Goal: Find specific page/section: Find specific page/section

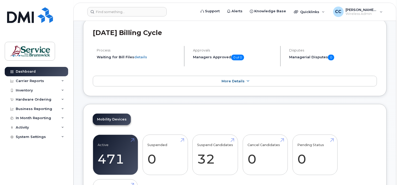
scroll to position [105, 0]
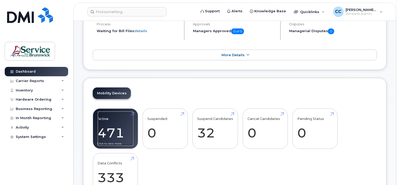
click at [117, 129] on link "Active 471" at bounding box center [115, 129] width 35 height 35
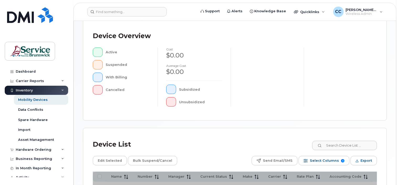
scroll to position [196, 0]
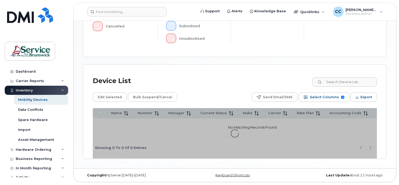
click at [32, 94] on div "Inventory" at bounding box center [36, 90] width 63 height 9
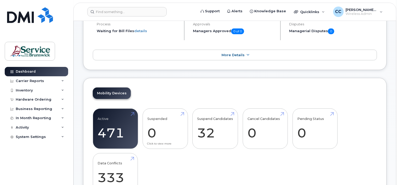
scroll to position [131, 0]
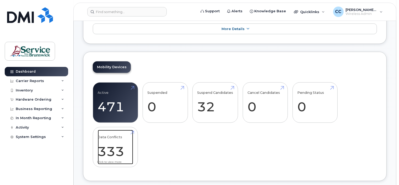
click at [116, 150] on link "Data Conflicts 333" at bounding box center [115, 147] width 35 height 35
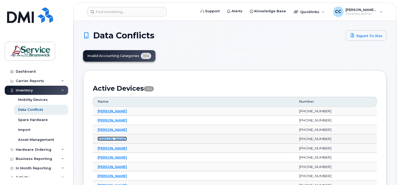
click at [117, 139] on link "[PERSON_NAME]" at bounding box center [111, 139] width 29 height 4
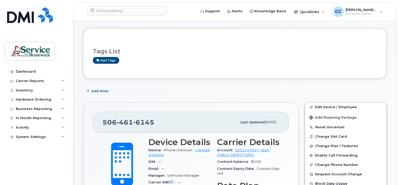
scroll to position [105, 0]
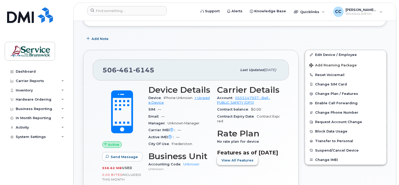
click at [244, 162] on span "View All Features" at bounding box center [237, 160] width 32 height 5
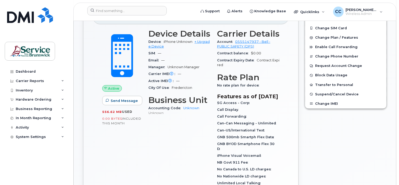
scroll to position [135, 0]
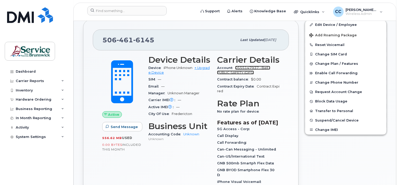
click at [248, 66] on link "0555147937 - Bell - PUBLIC SAFETY (DPS)" at bounding box center [243, 70] width 53 height 9
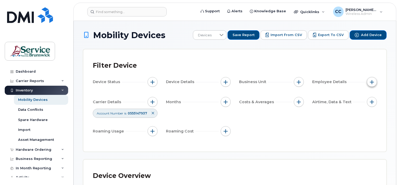
click at [371, 83] on span "button" at bounding box center [371, 82] width 4 height 4
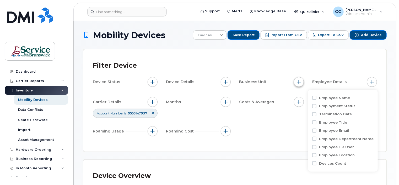
click at [298, 81] on span "button" at bounding box center [298, 82] width 4 height 4
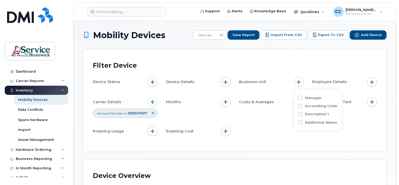
click at [327, 107] on label "Accounting Code" at bounding box center [321, 106] width 32 height 5
click at [302, 107] on input "Accounting Code" at bounding box center [300, 106] width 4 height 4
checkbox input "true"
click at [226, 83] on span "button" at bounding box center [225, 82] width 4 height 4
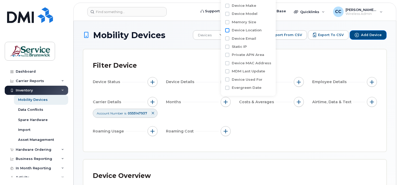
click at [228, 30] on input "Device Location" at bounding box center [227, 30] width 4 height 4
checkbox input "true"
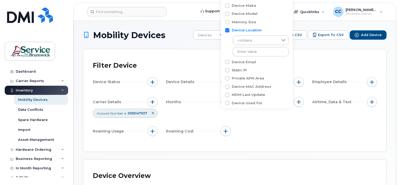
click at [259, 136] on div "Device Status Device Details Business Unit Employee Details Carrier Details Acc…" at bounding box center [235, 107] width 284 height 61
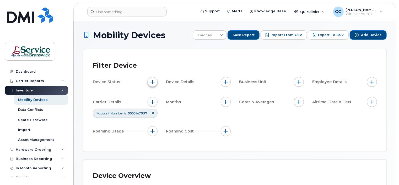
click at [151, 82] on span "button" at bounding box center [152, 82] width 4 height 4
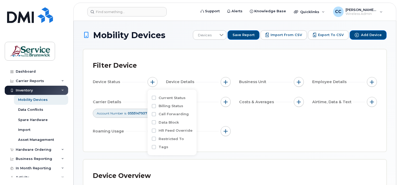
click at [289, 132] on div "Device Status Device Details Business Unit Employee Details Carrier Details Acc…" at bounding box center [235, 107] width 284 height 61
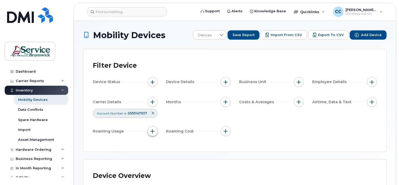
click at [151, 131] on span "button" at bounding box center [152, 131] width 4 height 4
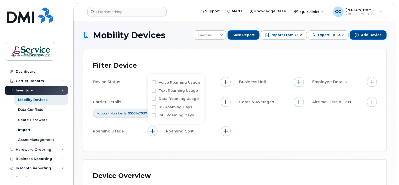
drag, startPoint x: 174, startPoint y: 143, endPoint x: 251, endPoint y: 129, distance: 78.3
click at [176, 142] on div "Filter Device Device Status Device Details Business Unit Employee Details Carri…" at bounding box center [234, 100] width 303 height 102
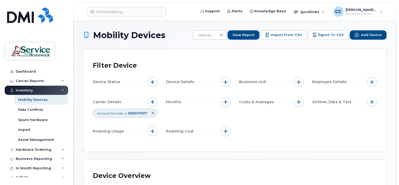
click at [318, 61] on div "Filter Device" at bounding box center [235, 66] width 284 height 14
click at [223, 35] on icon at bounding box center [221, 35] width 4 height 4
